Goal: Transaction & Acquisition: Obtain resource

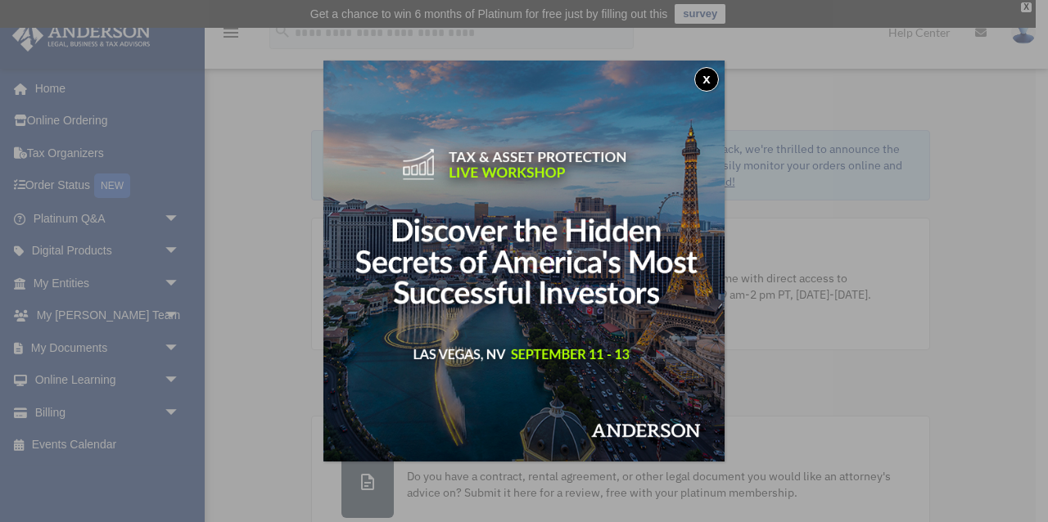
click at [706, 79] on button "x" at bounding box center [706, 79] width 25 height 25
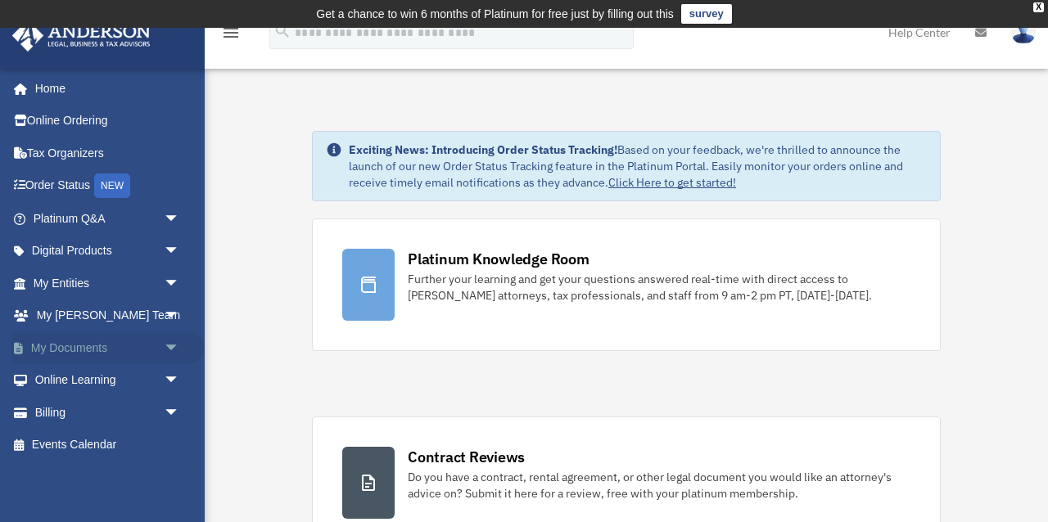
click at [169, 342] on span "arrow_drop_down" at bounding box center [180, 348] width 33 height 34
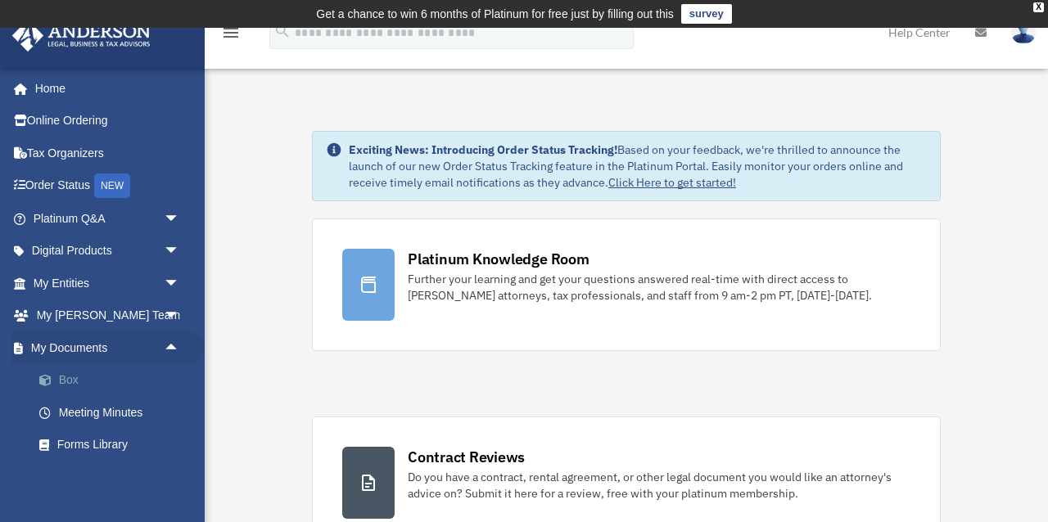
click at [73, 373] on link "Box" at bounding box center [114, 380] width 182 height 33
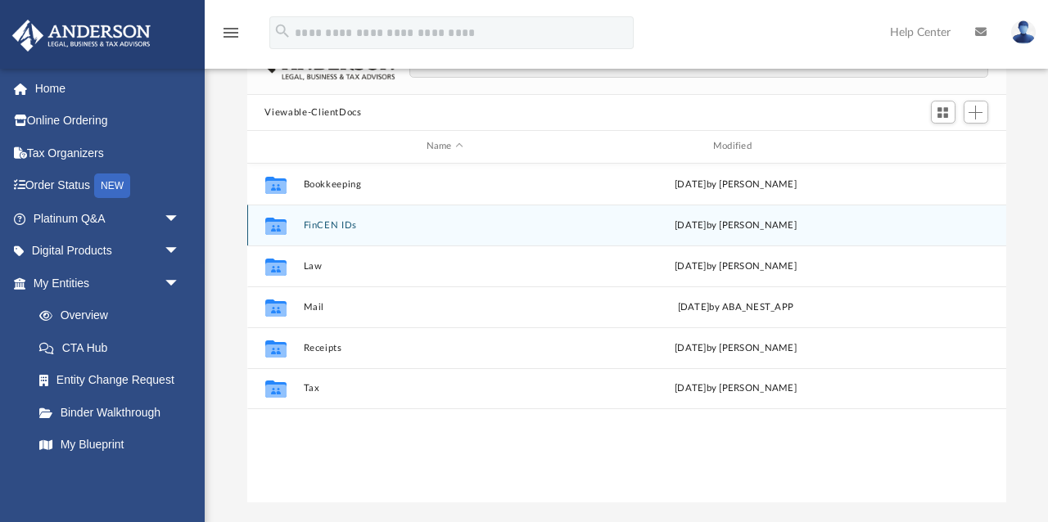
scroll to position [145, 0]
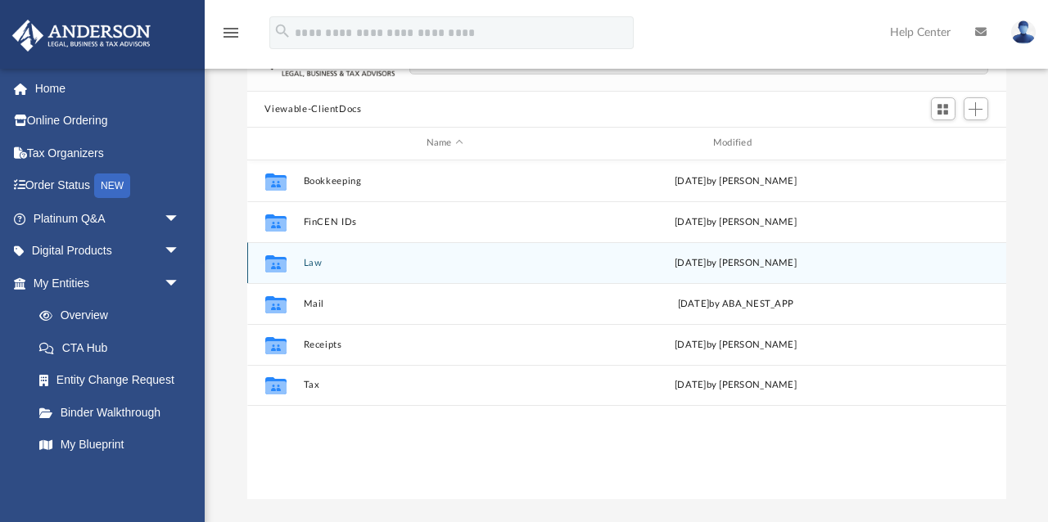
click at [277, 264] on icon "grid" at bounding box center [274, 265] width 21 height 13
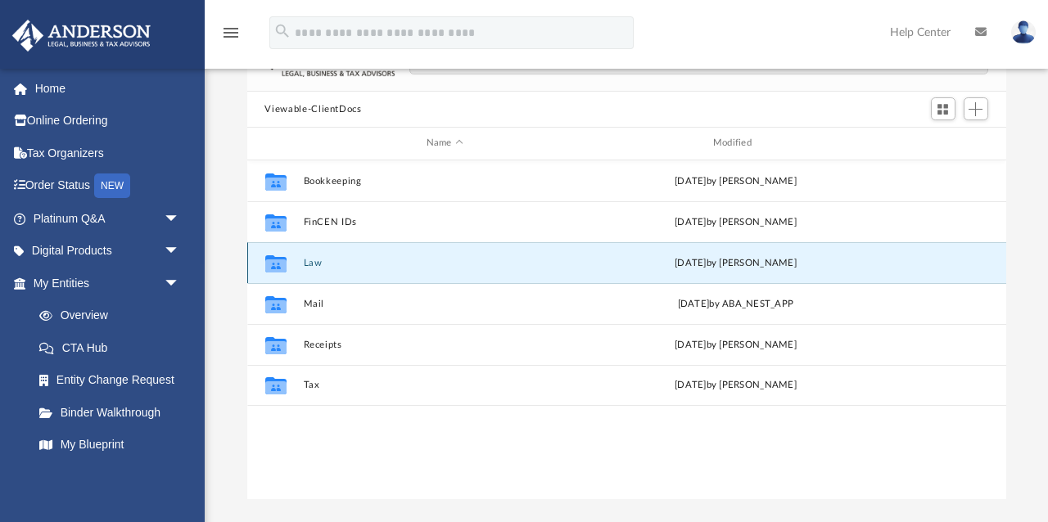
click at [277, 264] on icon "grid" at bounding box center [274, 265] width 21 height 13
click at [333, 266] on button "Law" at bounding box center [444, 263] width 283 height 11
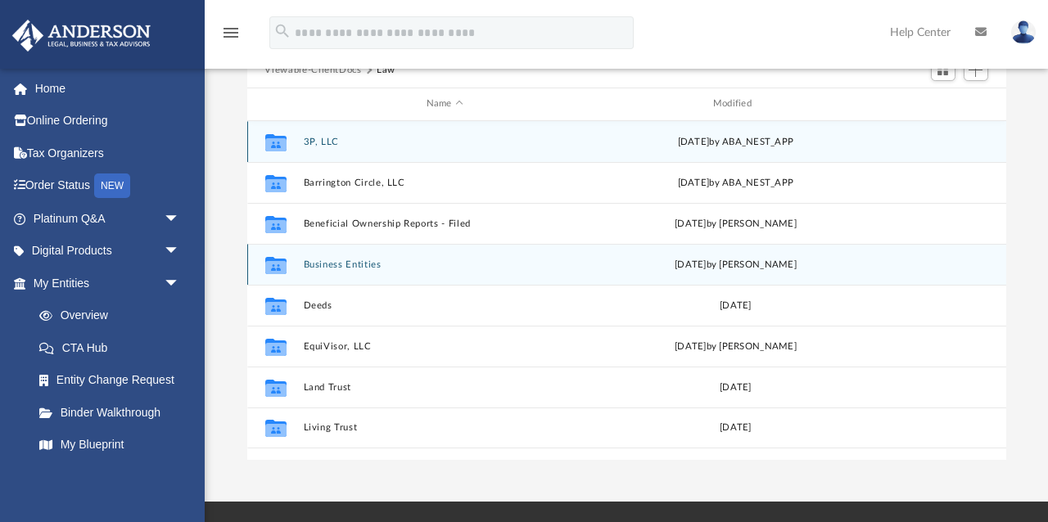
scroll to position [178, 0]
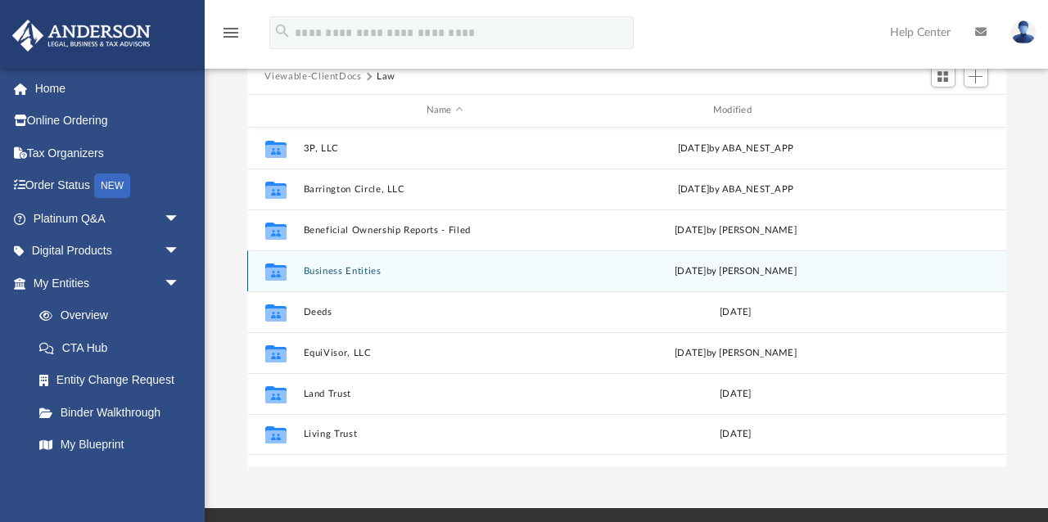
click at [367, 273] on button "Business Entities" at bounding box center [444, 271] width 283 height 11
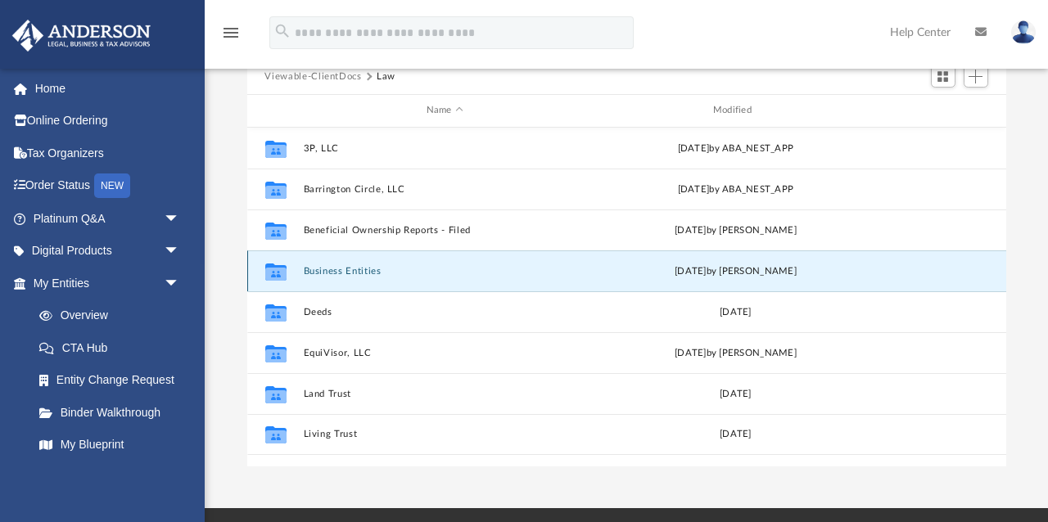
click at [367, 273] on button "Business Entities" at bounding box center [444, 271] width 283 height 11
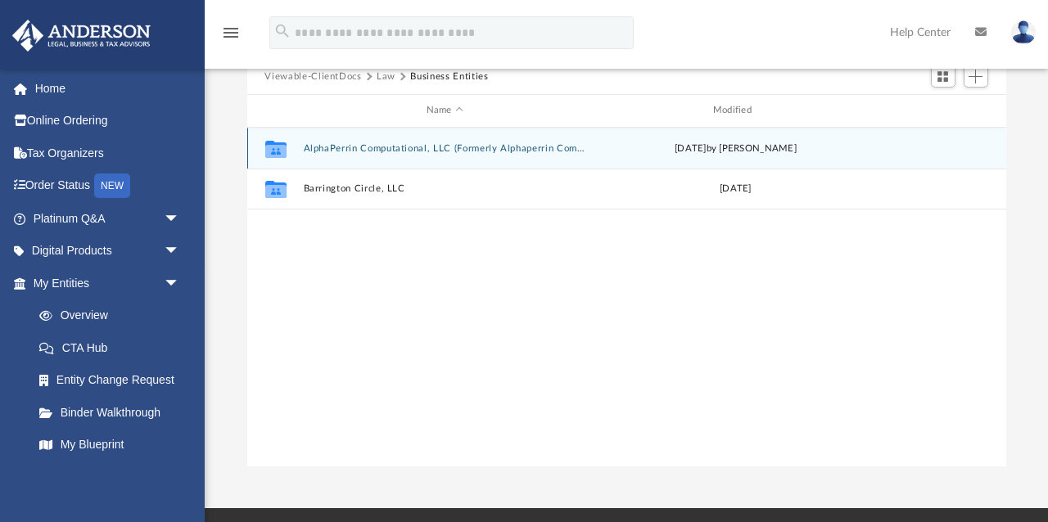
click at [526, 150] on button "AlphaPerrin Computational, LLC (Formerly Alphaperrin Computational, LLC)" at bounding box center [444, 148] width 283 height 11
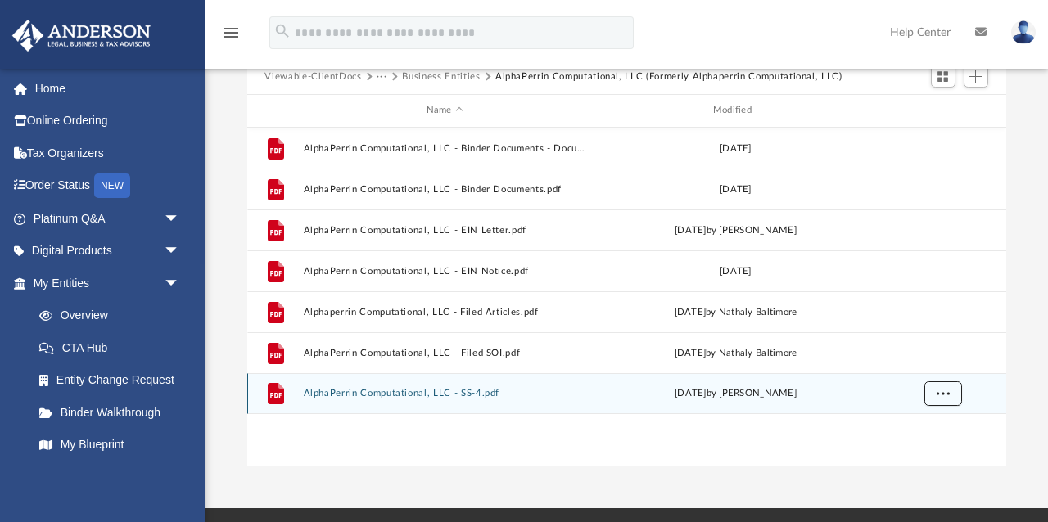
click at [940, 392] on span "More options" at bounding box center [942, 393] width 13 height 9
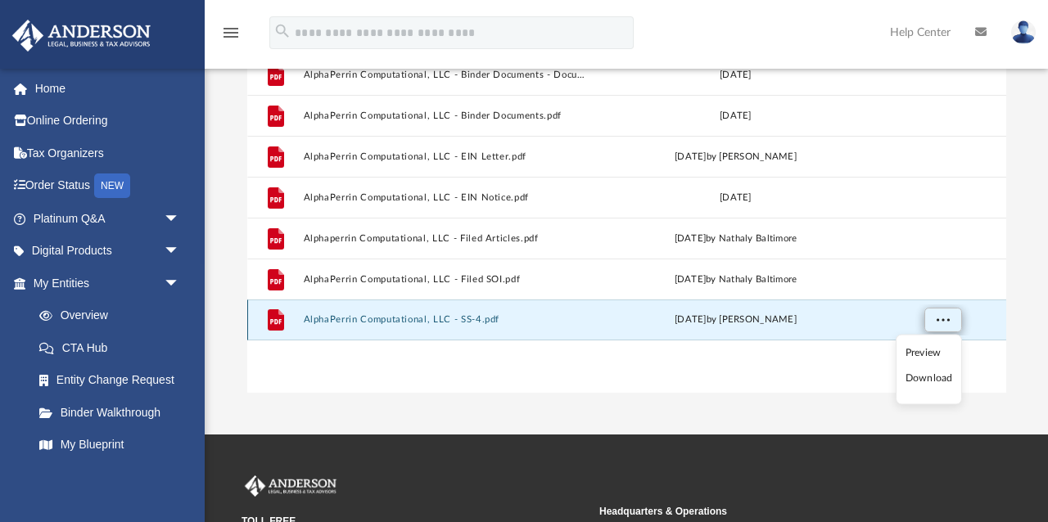
scroll to position [256, 0]
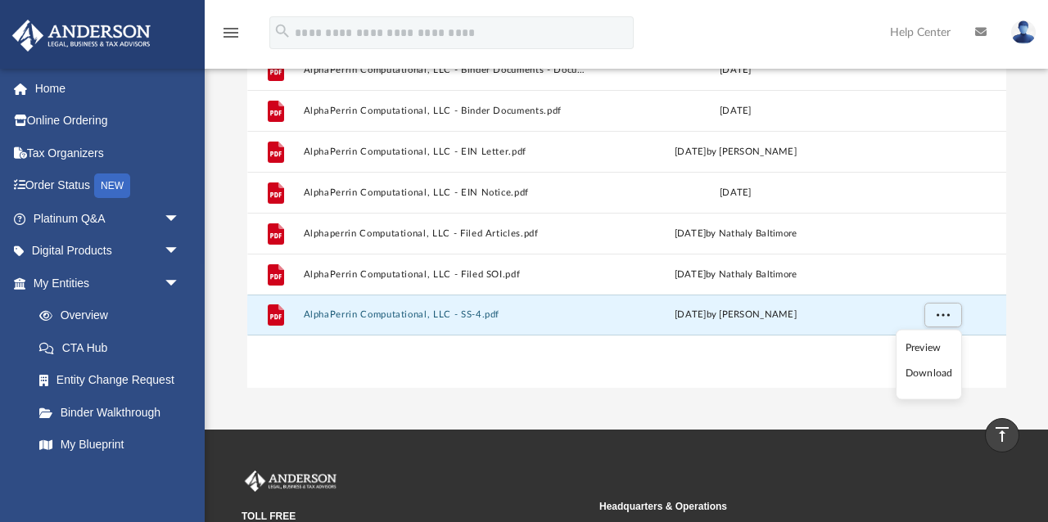
click at [922, 378] on li "Download" at bounding box center [928, 373] width 47 height 17
